Goal: Information Seeking & Learning: Check status

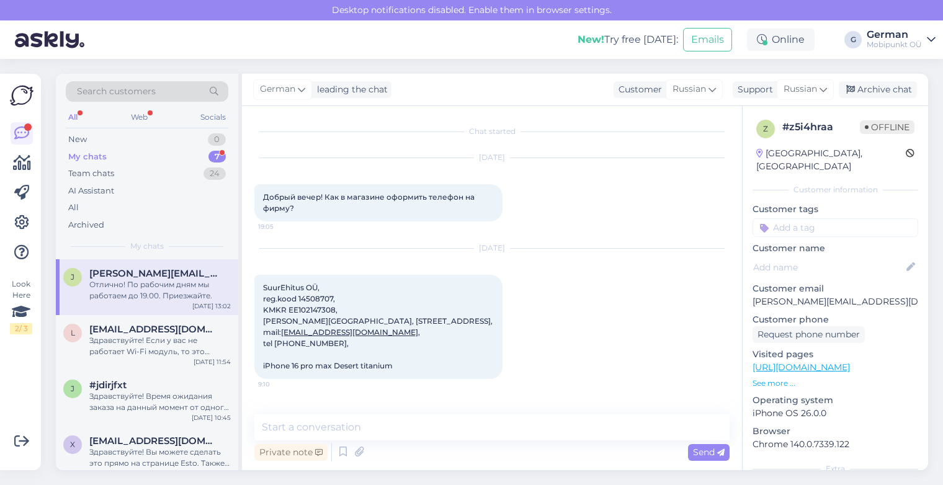
scroll to position [665, 0]
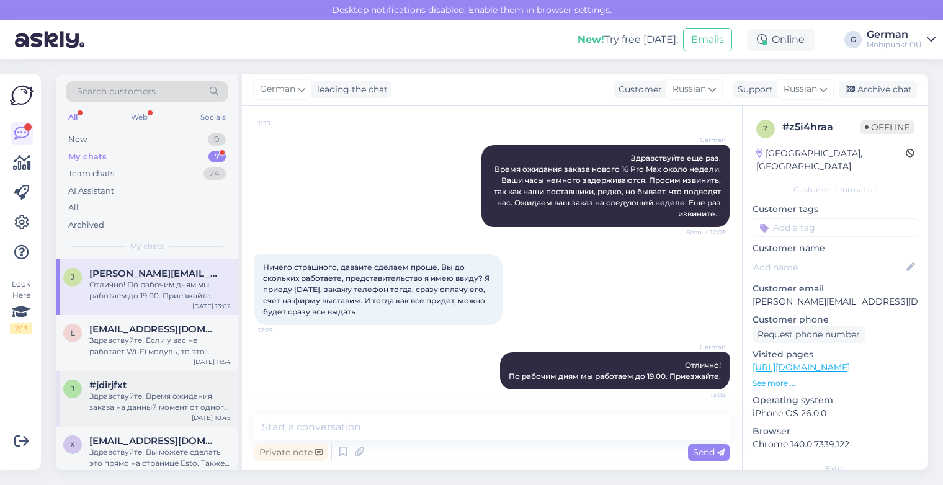
click at [146, 393] on div "Здравствуйте! Время ожидания заказа на данный момент от одного до четырех месяц…" at bounding box center [159, 402] width 141 height 22
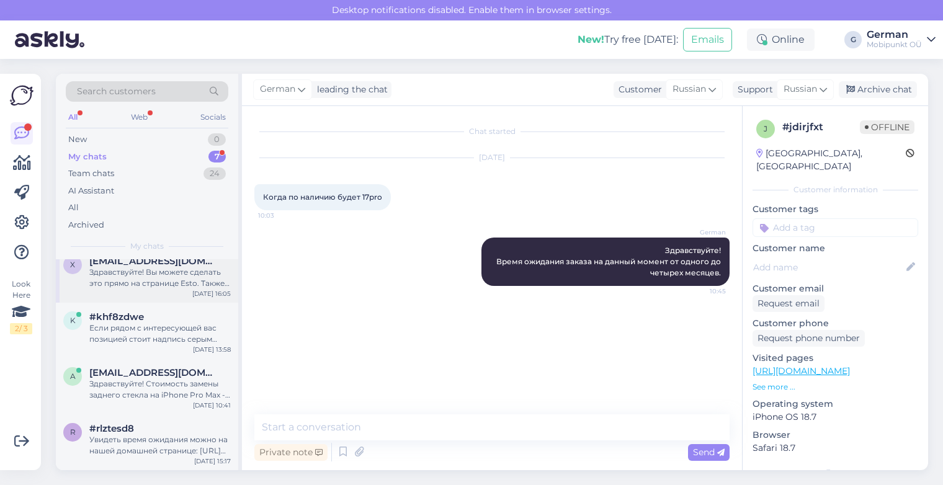
scroll to position [0, 0]
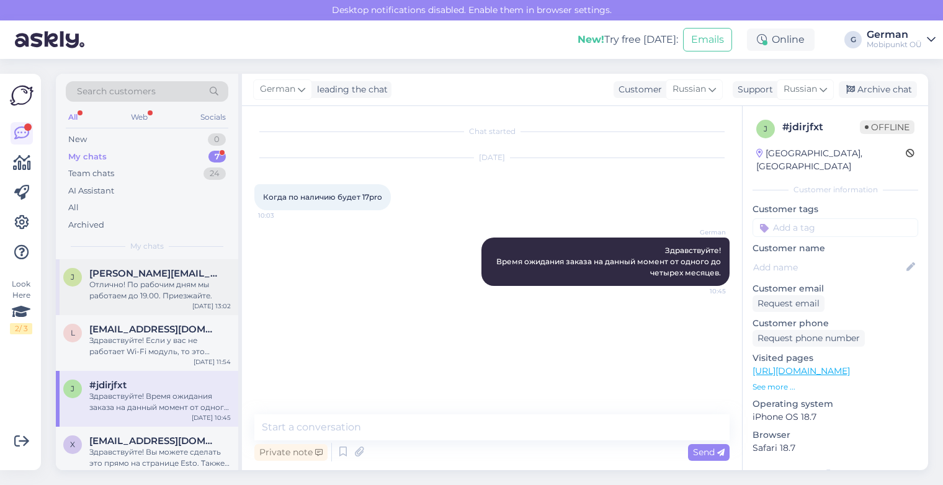
click at [133, 283] on div "Отлично! По рабочим дням мы работаем до 19.00. Приезжайте." at bounding box center [159, 290] width 141 height 22
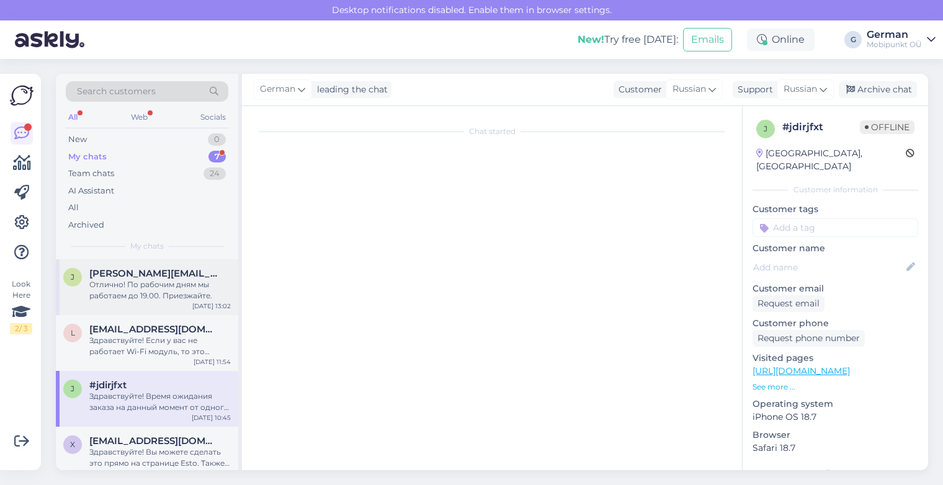
scroll to position [665, 0]
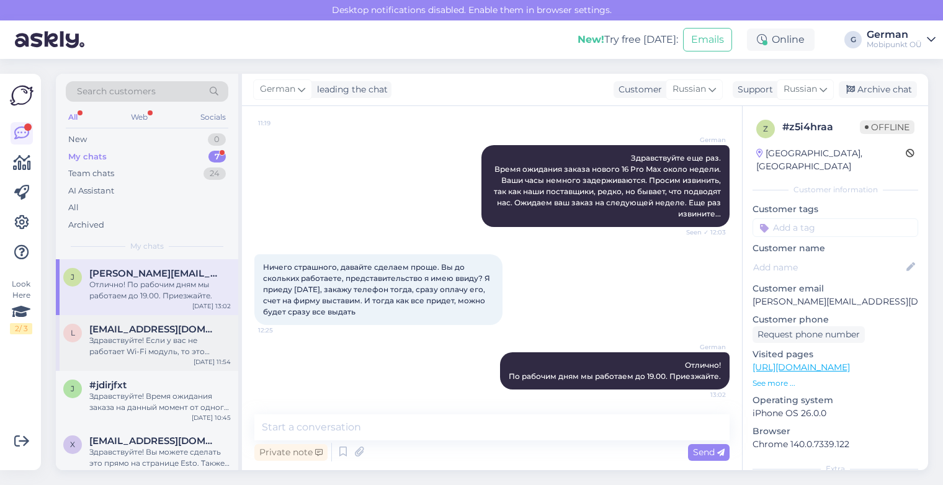
click at [149, 341] on div "Здравствуйте! Если у вас не работает Wi-Fi модуль, то это говорит о неисправнос…" at bounding box center [159, 346] width 141 height 22
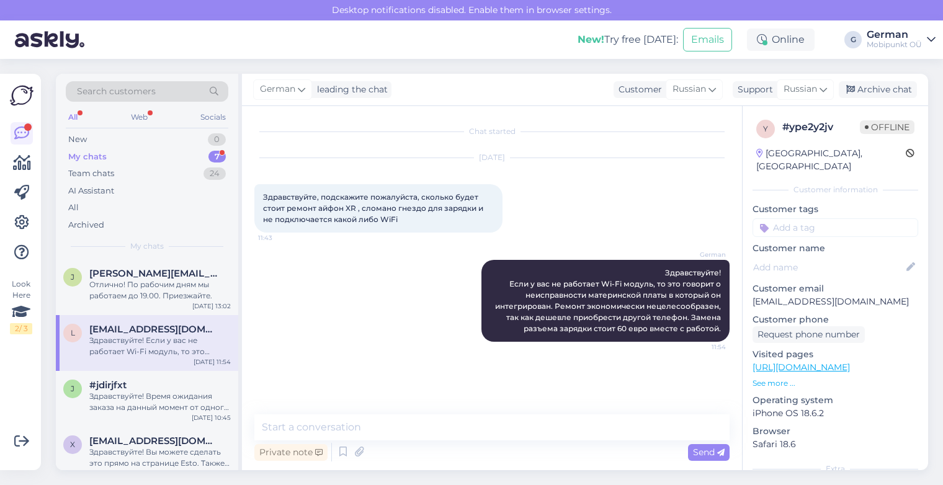
click at [84, 153] on div "My chats" at bounding box center [87, 157] width 38 height 12
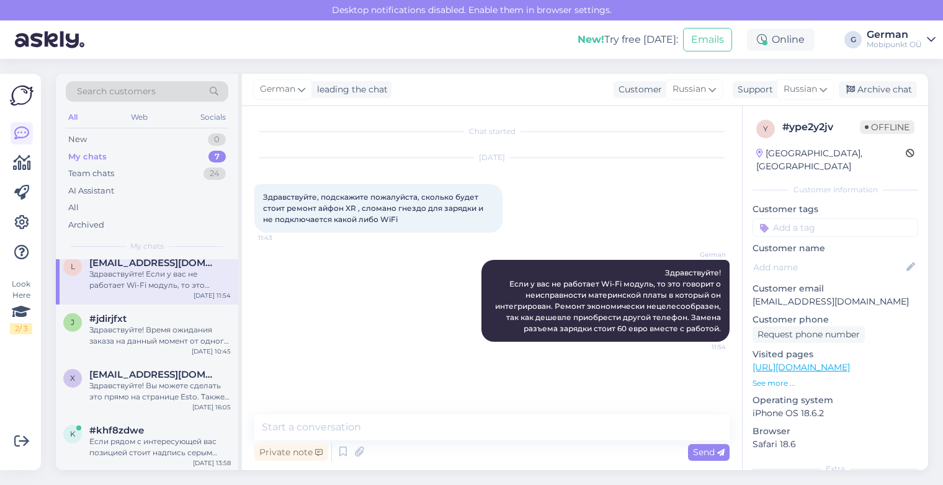
scroll to position [68, 0]
click at [150, 327] on div "Здравствуйте! Время ожидания заказа на данный момент от одного до четырех месяц…" at bounding box center [159, 334] width 141 height 22
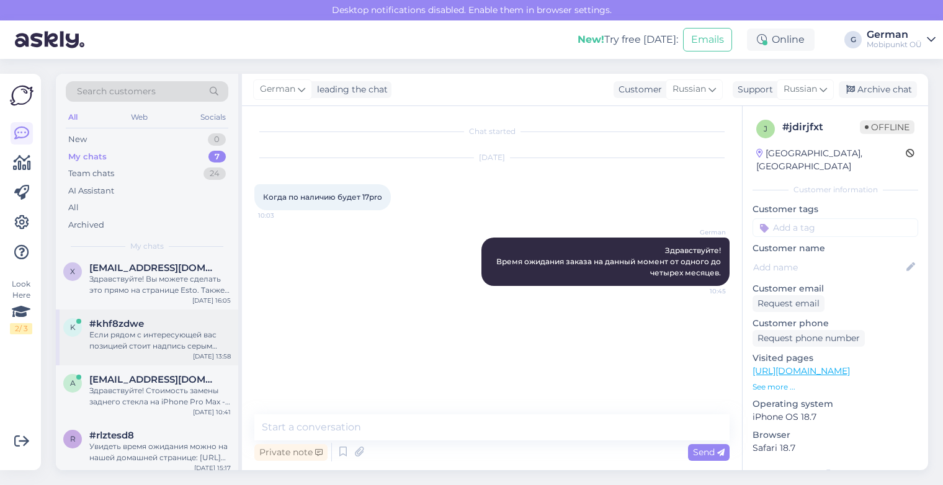
scroll to position [180, 0]
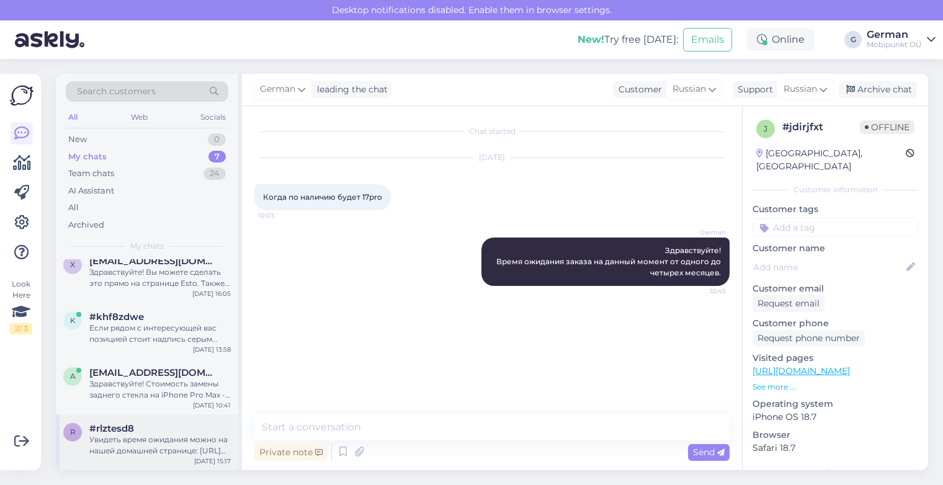
click at [144, 436] on div "Увидеть время ожидания можно на нашей домашней странице: [URL][DOMAIN_NAME] Есл…" at bounding box center [159, 445] width 141 height 22
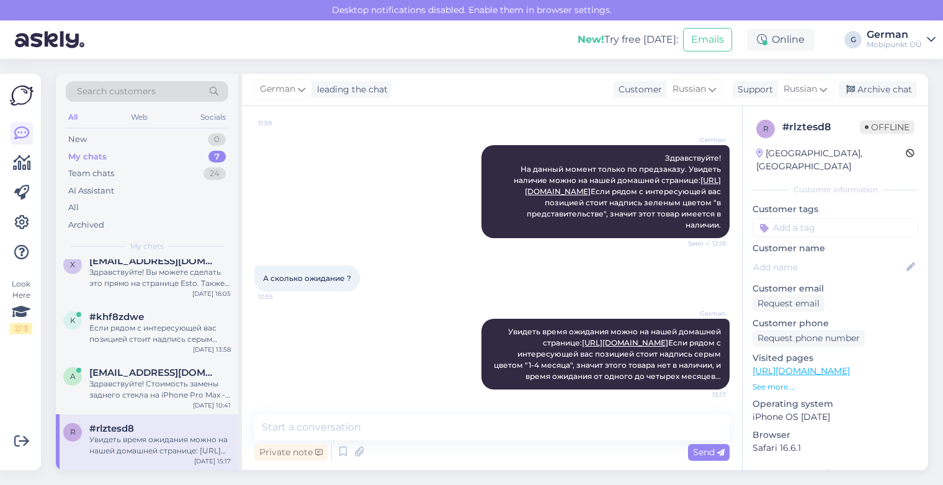
scroll to position [0, 0]
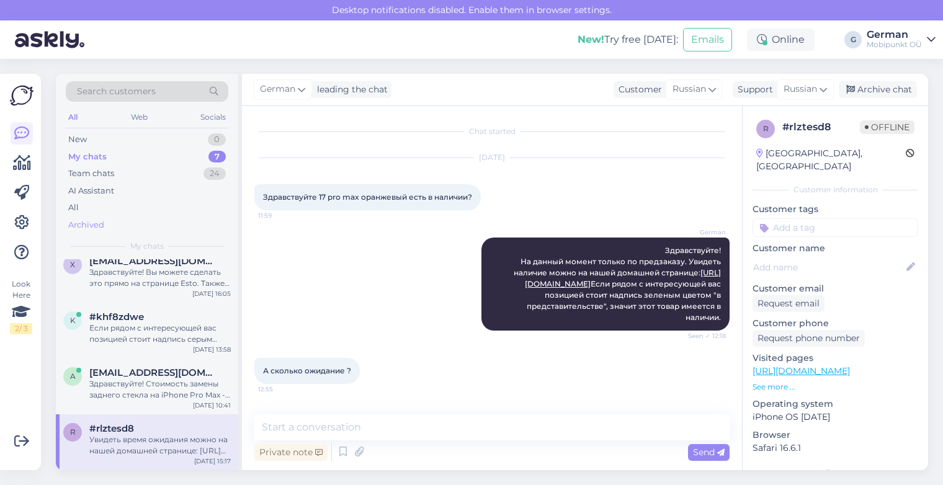
click at [88, 218] on div "Archived" at bounding box center [147, 225] width 163 height 17
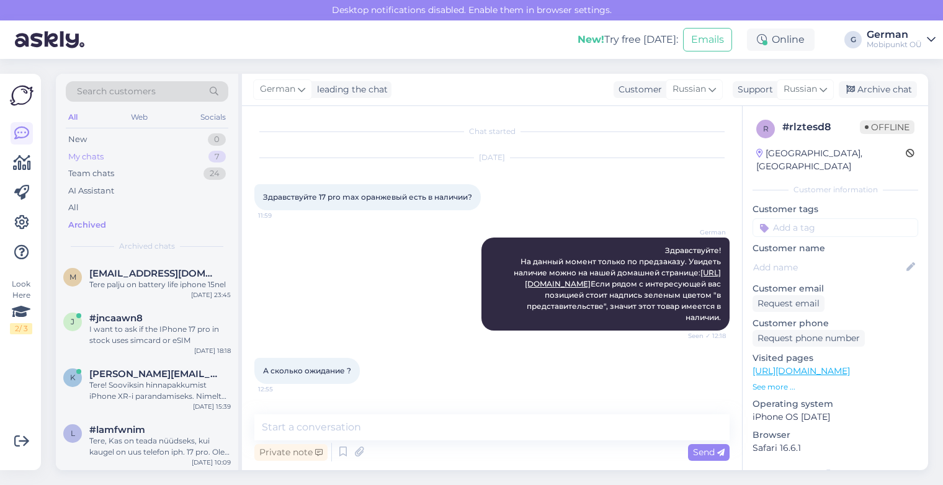
click at [97, 159] on div "My chats" at bounding box center [85, 157] width 35 height 12
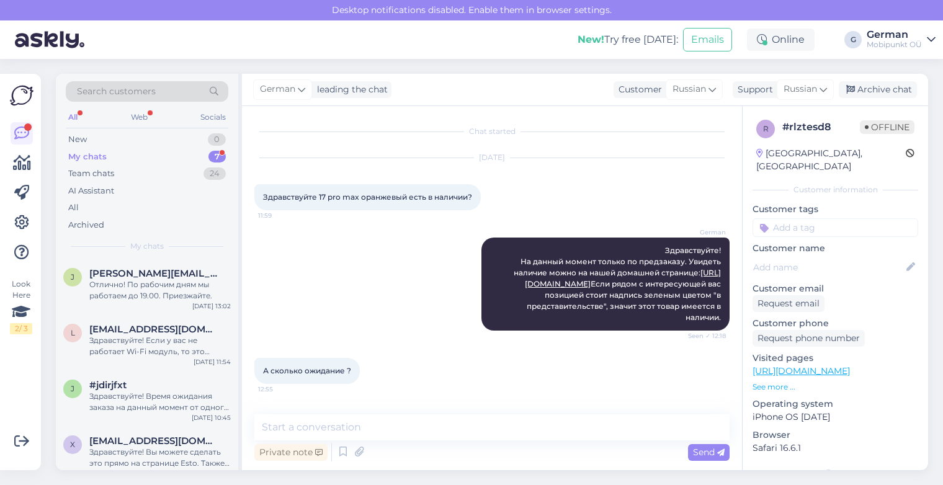
scroll to position [137, 0]
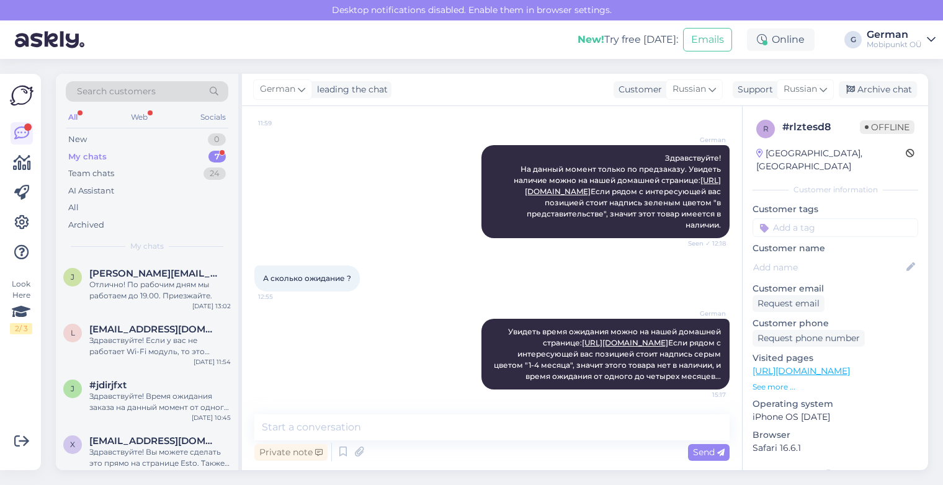
click at [97, 156] on div "My chats" at bounding box center [87, 157] width 38 height 12
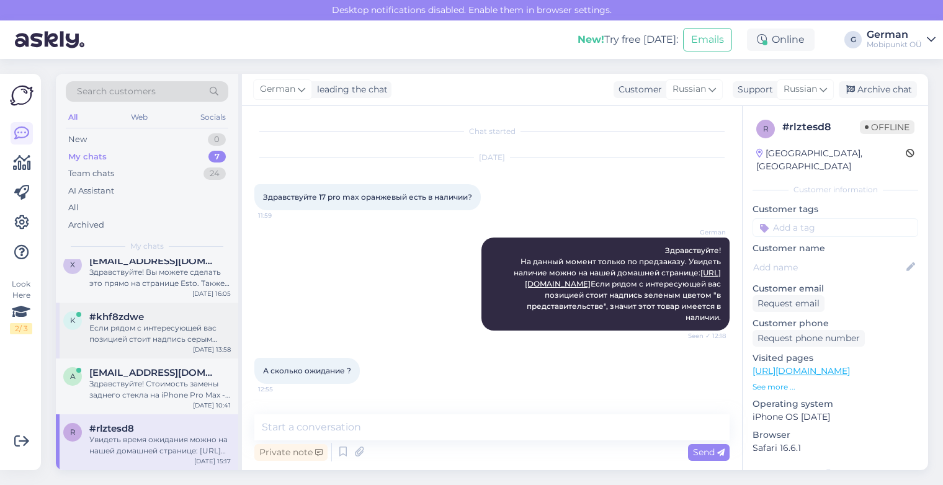
scroll to position [0, 0]
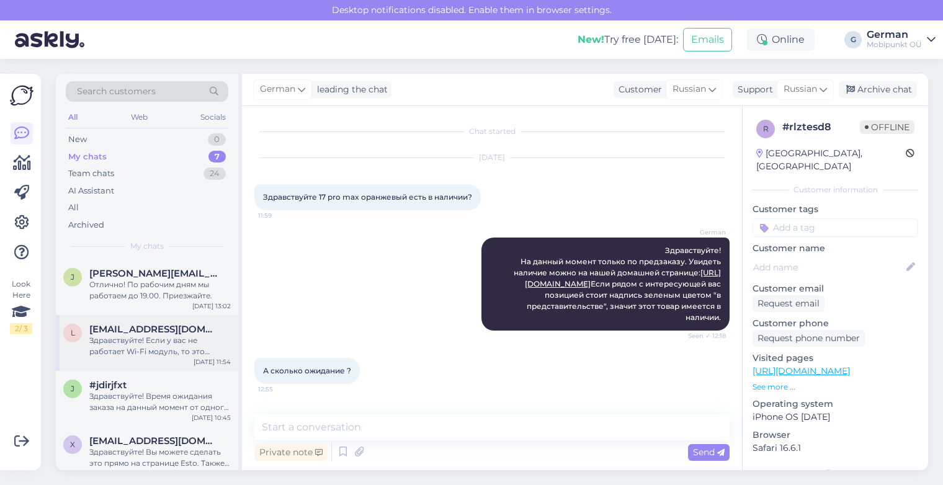
click at [159, 347] on div "Здравствуйте! Если у вас не работает Wi-Fi модуль, то это говорит о неисправнос…" at bounding box center [159, 346] width 141 height 22
